Goal: Task Accomplishment & Management: Manage account settings

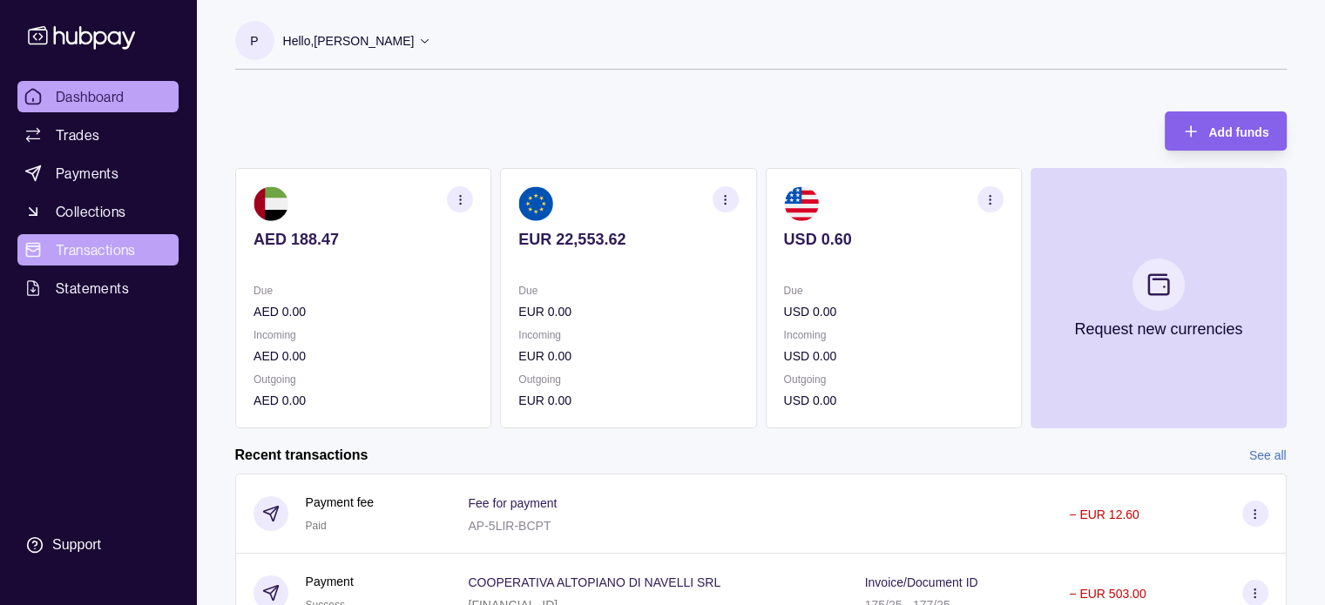
click at [95, 251] on span "Transactions" at bounding box center [96, 250] width 80 height 21
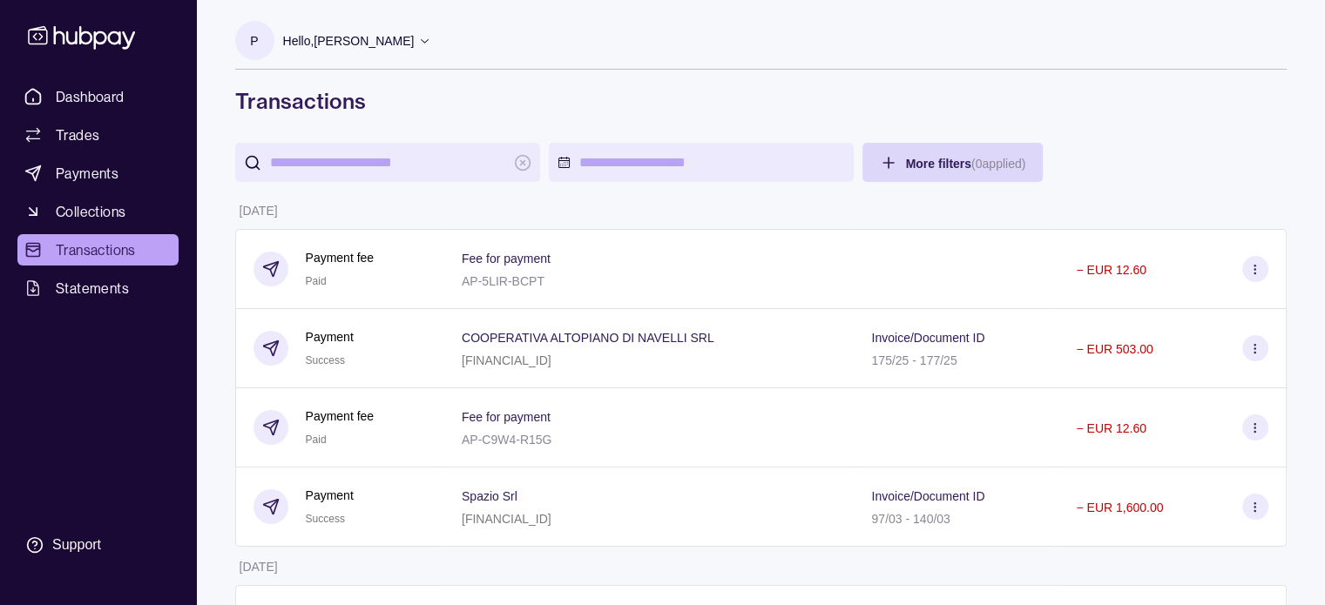
click at [344, 36] on p "Hello, [PERSON_NAME]" at bounding box center [349, 40] width 132 height 19
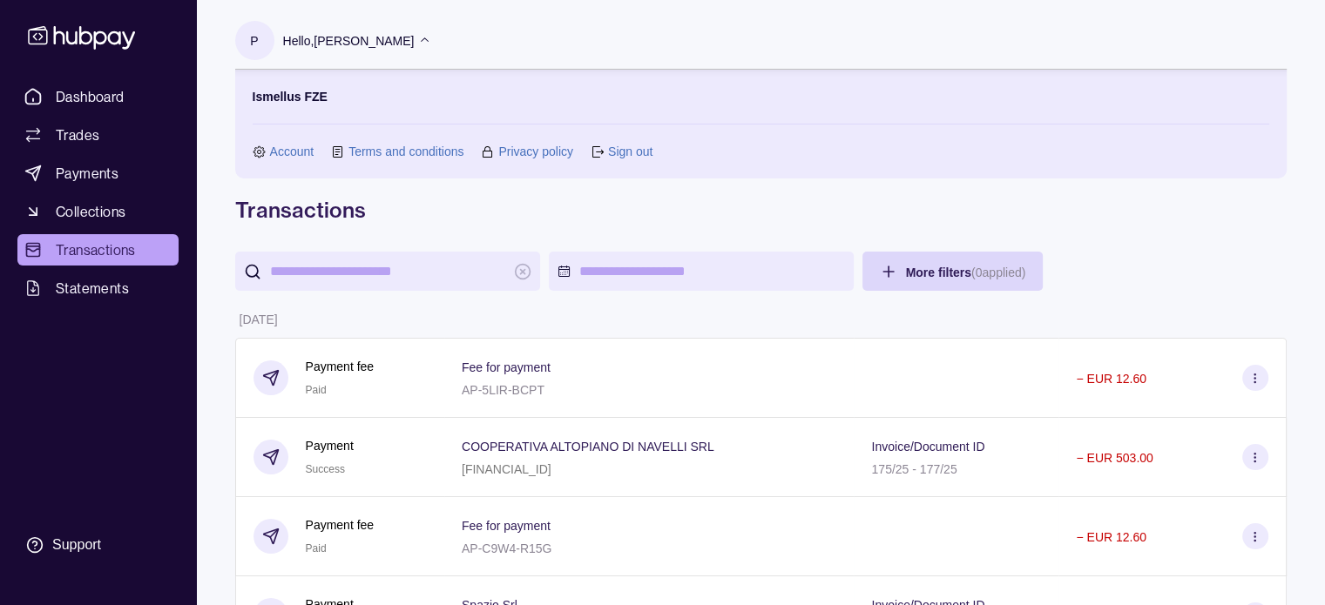
click at [624, 149] on link "Sign out" at bounding box center [630, 151] width 44 height 19
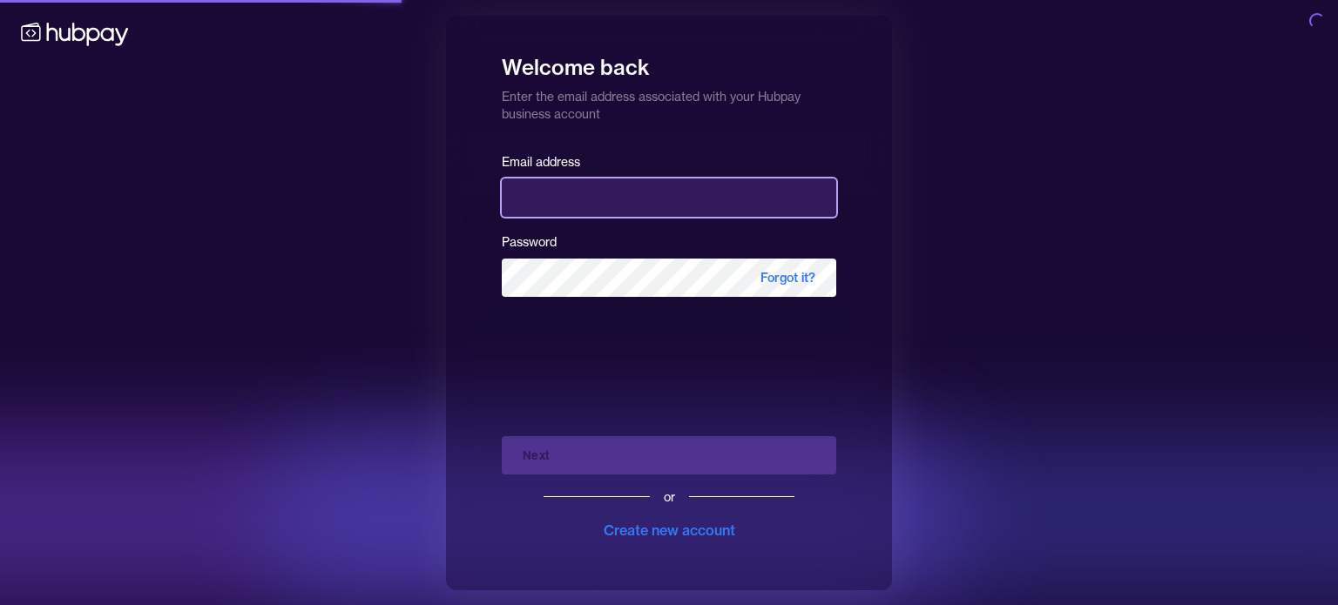
type input "**********"
